Goal: Book appointment/travel/reservation

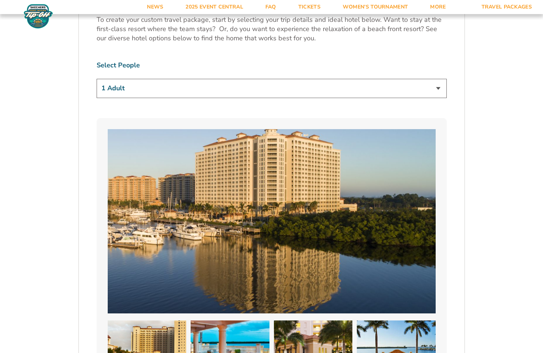
scroll to position [510, 0]
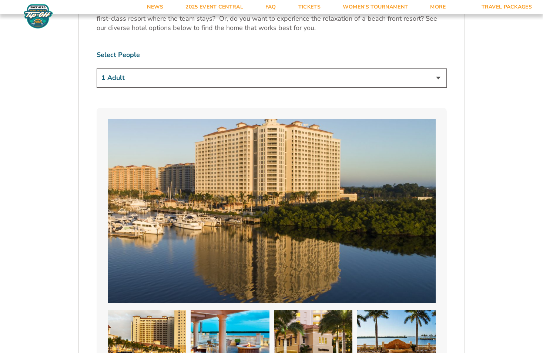
click at [436, 76] on select "1 Adult 2 Adults 3 Adults 4 Adults 2 Adults + 1 Child 2 Adults + 2 Children 2 A…" at bounding box center [272, 77] width 350 height 19
select select "2 Adults"
click at [97, 68] on select "1 Adult 2 Adults 3 Adults 4 Adults 2 Adults + 1 Child 2 Adults + 2 Children 2 A…" at bounding box center [272, 77] width 350 height 19
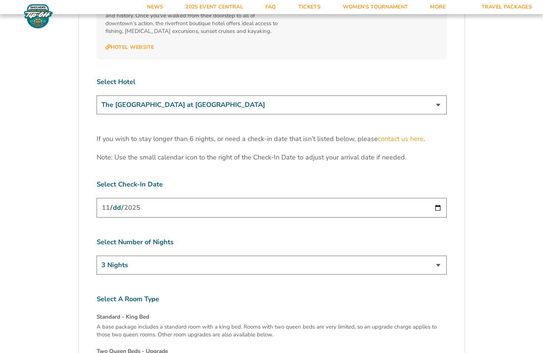
scroll to position [2276, 0]
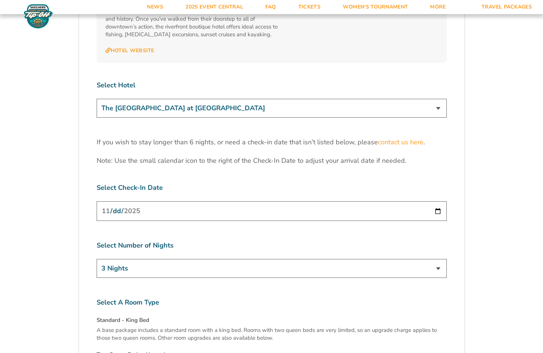
click at [439, 99] on select "The [GEOGRAPHIC_DATA] at [GEOGRAPHIC_DATA] [GEOGRAPHIC_DATA] [GEOGRAPHIC_DATA],…" at bounding box center [272, 108] width 350 height 19
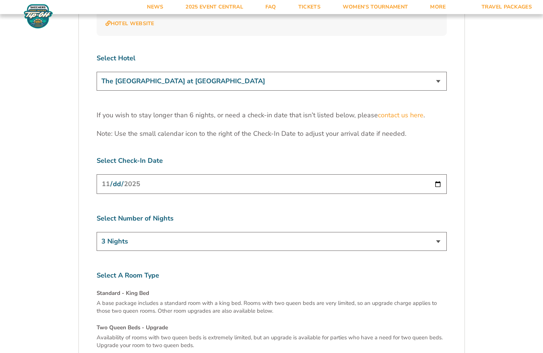
scroll to position [2306, 0]
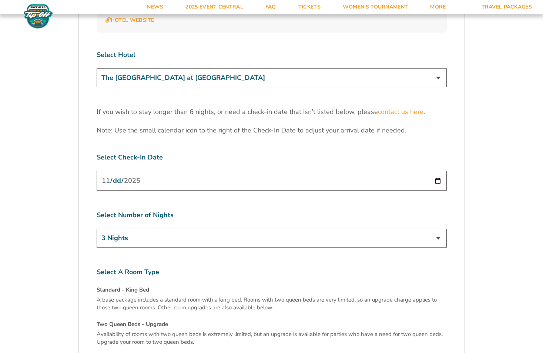
click at [437, 68] on select "The [GEOGRAPHIC_DATA] at [GEOGRAPHIC_DATA] [GEOGRAPHIC_DATA] [GEOGRAPHIC_DATA],…" at bounding box center [272, 77] width 350 height 19
click at [438, 171] on input "[DATE]" at bounding box center [272, 181] width 350 height 20
type input "[DATE]"
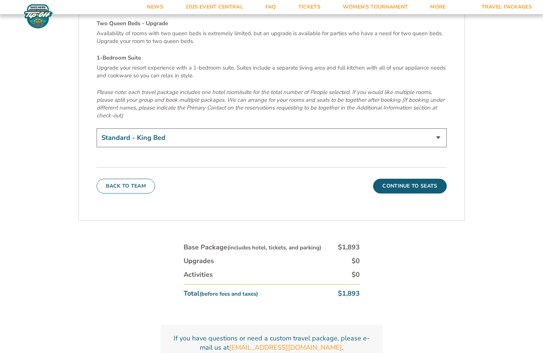
scroll to position [2617, 0]
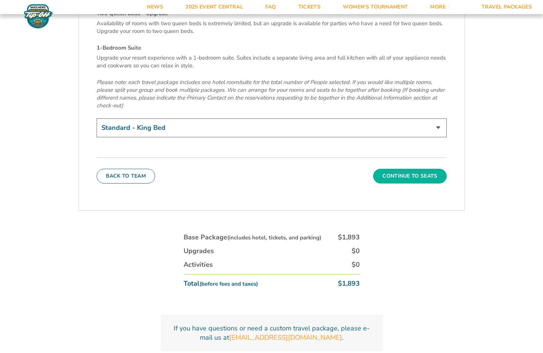
click at [418, 169] on button "Continue To Seats" at bounding box center [409, 176] width 73 height 15
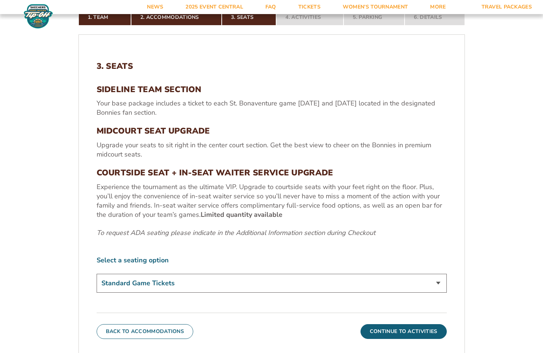
scroll to position [249, 0]
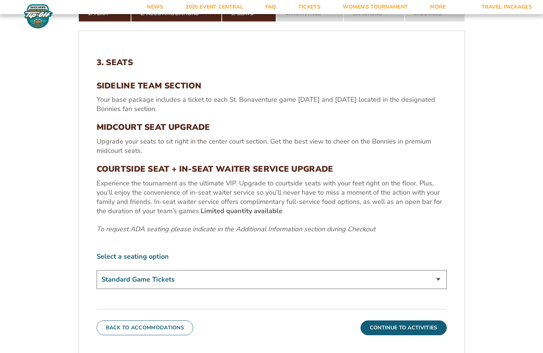
click at [439, 277] on select "Standard Game Tickets Midcourt Seat Upgrade (+$100 per person) Courtside Seat +…" at bounding box center [272, 279] width 350 height 19
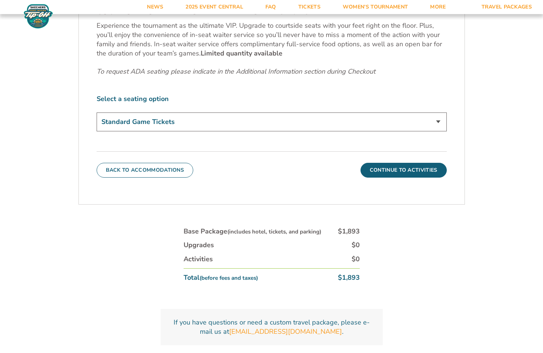
scroll to position [408, 0]
click at [417, 168] on button "Continue To Activities" at bounding box center [403, 169] width 86 height 15
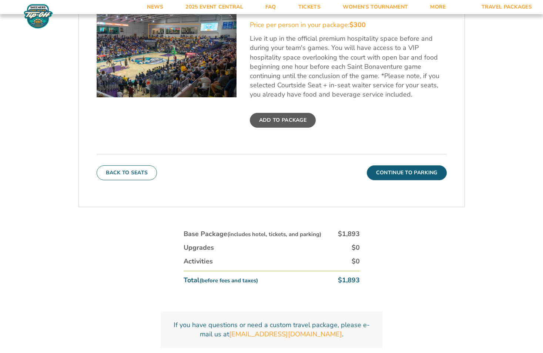
scroll to position [332, 0]
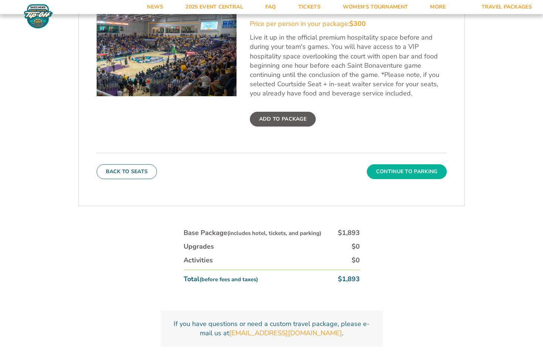
click at [419, 172] on button "Continue To Parking" at bounding box center [407, 171] width 80 height 15
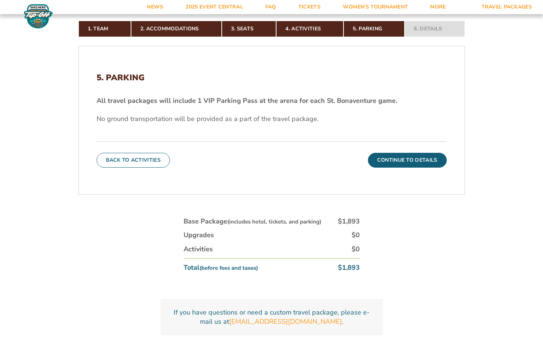
scroll to position [237, 0]
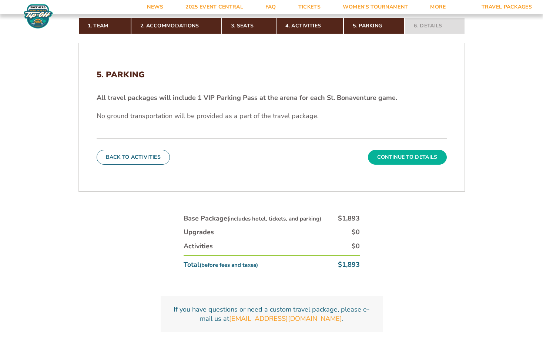
click at [411, 157] on button "Continue To Details" at bounding box center [407, 157] width 79 height 15
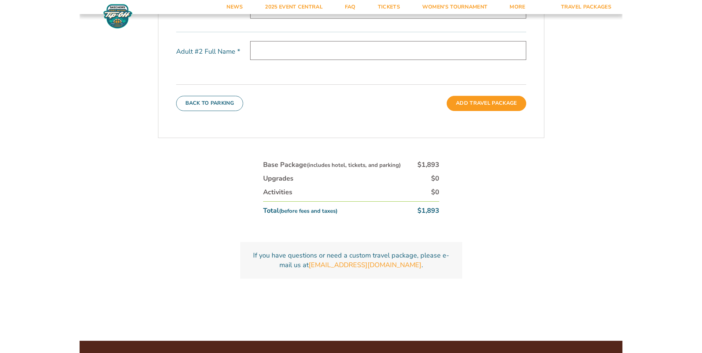
scroll to position [367, 0]
